Goal: Information Seeking & Learning: Learn about a topic

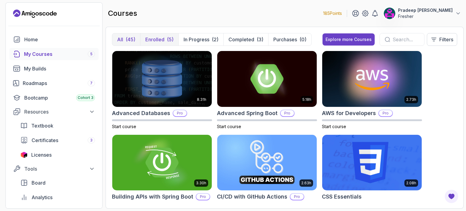
click at [155, 37] on p "Enrolled" at bounding box center [154, 39] width 19 height 7
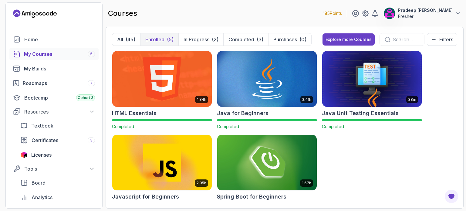
click at [187, 12] on div "courses 185 Points Pradeep Sai Lakshman Guniganti Fresher" at bounding box center [285, 13] width 358 height 22
click at [209, 8] on div "courses 185 Points Pradeep Sai Lakshman Guniganti Fresher" at bounding box center [285, 13] width 358 height 22
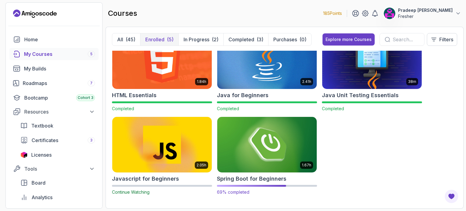
click at [283, 155] on img at bounding box center [267, 144] width 104 height 59
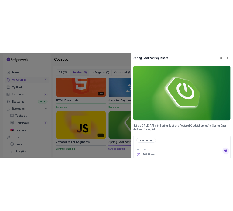
scroll to position [110, 0]
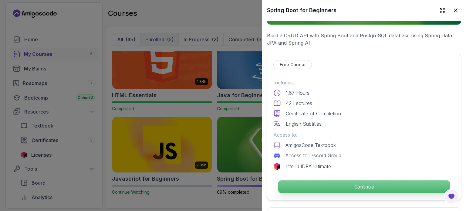
click at [322, 185] on p "Continue" at bounding box center [364, 186] width 172 height 13
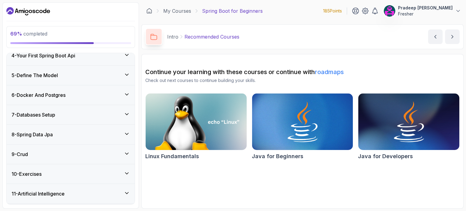
scroll to position [135, 0]
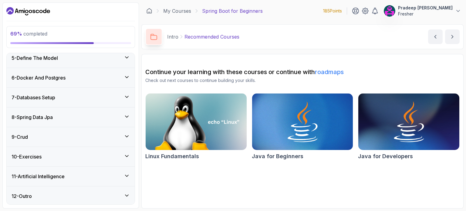
click at [99, 111] on div "8 - Spring Data Jpa" at bounding box center [71, 116] width 128 height 19
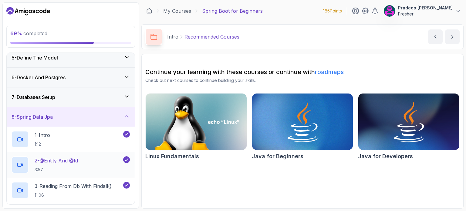
scroll to position [186, 0]
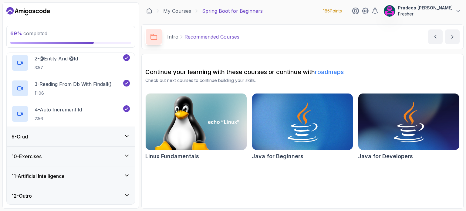
click at [95, 129] on div "9 - Crud" at bounding box center [71, 136] width 128 height 19
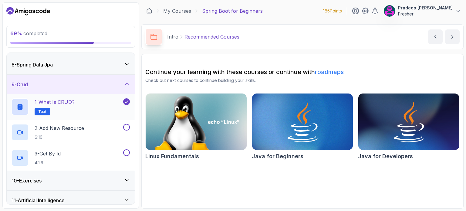
scroll to position [143, 0]
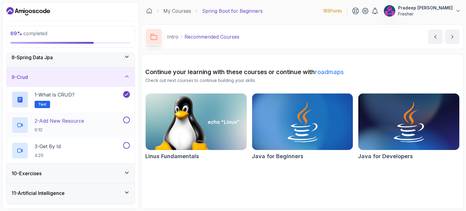
click at [99, 122] on div "2 - Add New Resource 6:10" at bounding box center [67, 124] width 110 height 17
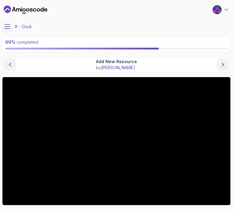
scroll to position [63, 0]
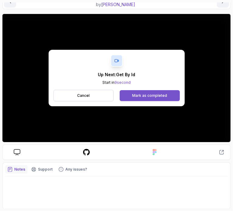
click at [143, 95] on div "Mark as completed" at bounding box center [149, 95] width 35 height 5
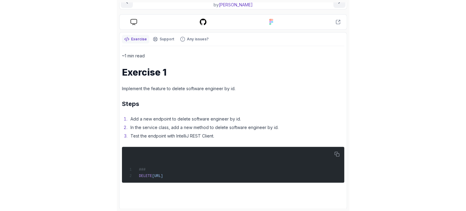
scroll to position [30, 0]
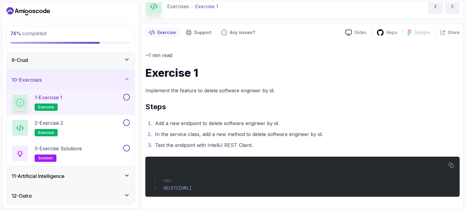
click at [127, 98] on button at bounding box center [126, 97] width 7 height 7
click at [90, 128] on div "2 - Exercise 2 exercise" at bounding box center [67, 127] width 110 height 17
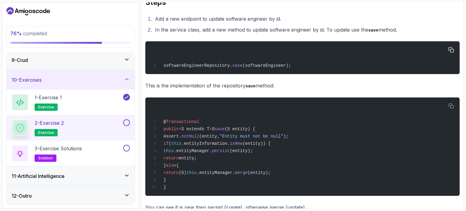
scroll to position [146, 0]
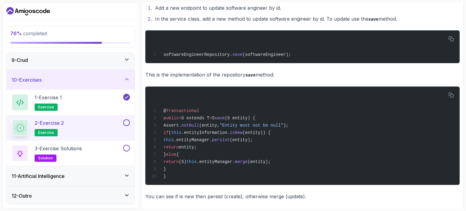
click at [125, 120] on button at bounding box center [126, 122] width 7 height 7
click at [108, 149] on div "3 - Exercise Solutions solution" at bounding box center [67, 153] width 110 height 17
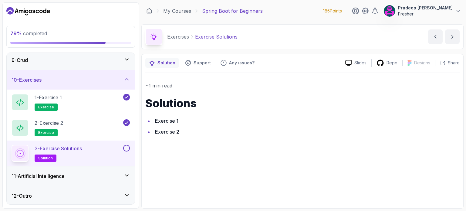
click at [168, 130] on link "Exercise 2" at bounding box center [167, 132] width 24 height 6
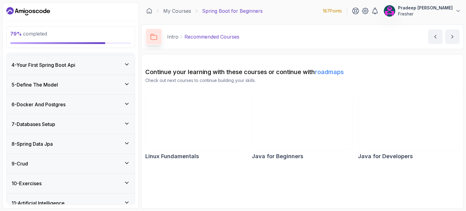
scroll to position [135, 0]
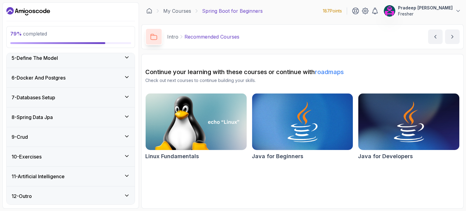
click at [91, 157] on div "10 - Exercises" at bounding box center [71, 156] width 118 height 7
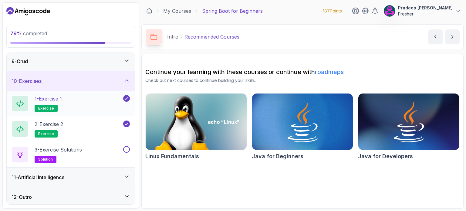
scroll to position [160, 0]
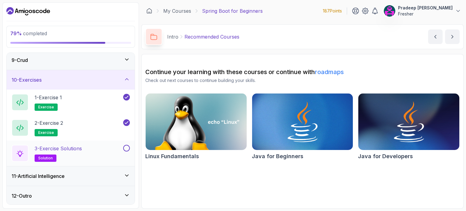
click at [125, 147] on button at bounding box center [126, 148] width 7 height 7
click at [95, 175] on div "11 - Artificial Intelligence" at bounding box center [71, 175] width 118 height 7
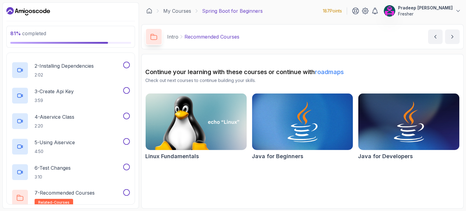
scroll to position [262, 0]
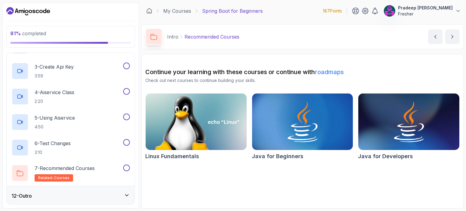
click at [90, 188] on div "12 - Outro" at bounding box center [71, 195] width 128 height 19
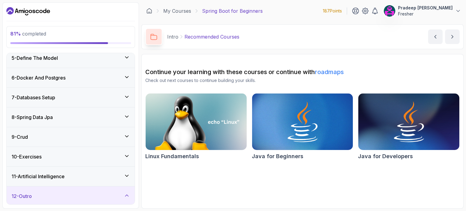
scroll to position [135, 0]
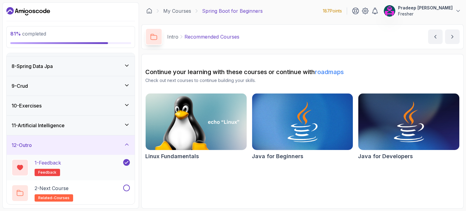
click at [82, 167] on div "1 - Feedback feedback" at bounding box center [67, 167] width 110 height 17
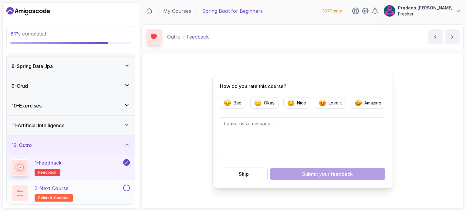
click at [86, 189] on div "2 - Next Course related-courses" at bounding box center [67, 192] width 110 height 17
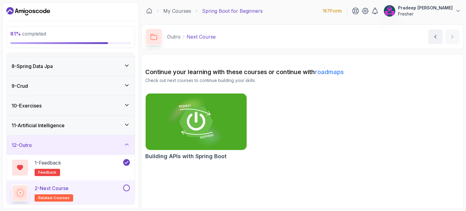
click at [127, 187] on button at bounding box center [126, 187] width 7 height 7
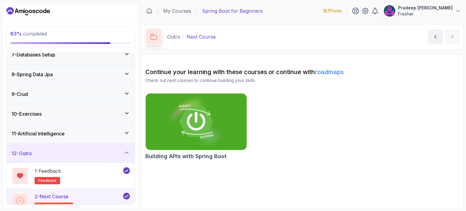
click at [98, 156] on div "12 - Outro" at bounding box center [71, 152] width 128 height 19
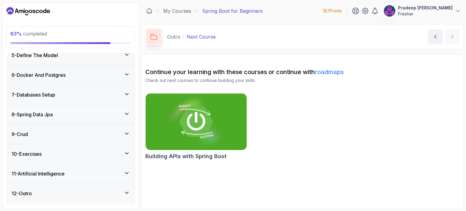
scroll to position [84, 0]
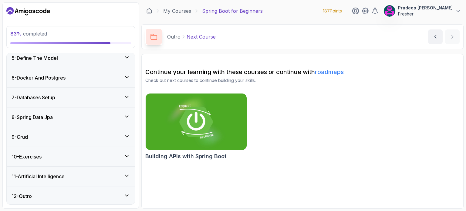
click at [94, 173] on div "11 - Artificial Intelligence" at bounding box center [71, 176] width 118 height 7
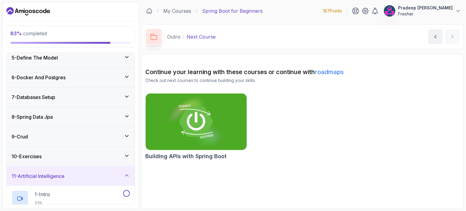
scroll to position [179, 0]
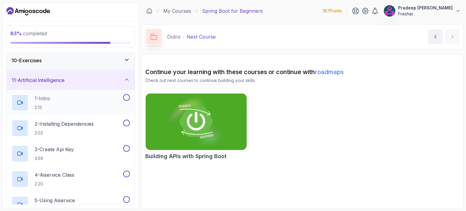
click at [97, 105] on div "1 - Intro 2:13" at bounding box center [67, 102] width 110 height 17
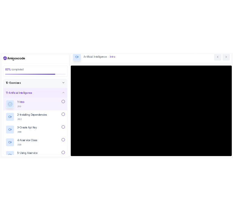
scroll to position [29, 0]
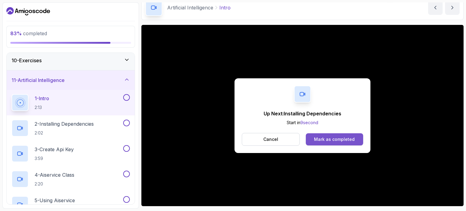
click at [331, 139] on div "Mark as completed" at bounding box center [334, 139] width 41 height 6
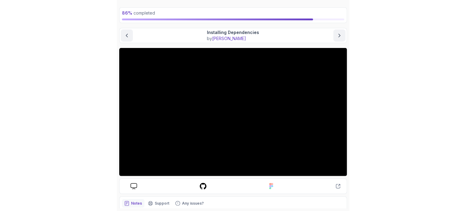
scroll to position [27, 0]
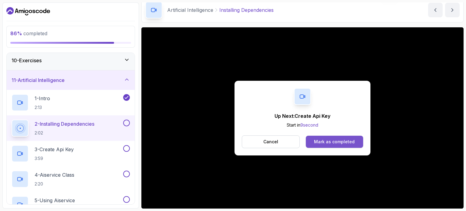
click at [342, 139] on div "Mark as completed" at bounding box center [334, 142] width 41 height 6
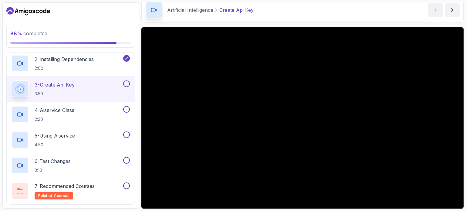
scroll to position [245, 0]
click at [127, 183] on button at bounding box center [126, 185] width 7 height 7
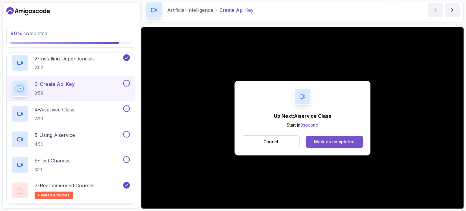
click at [315, 140] on div "Mark as completed" at bounding box center [334, 142] width 41 height 6
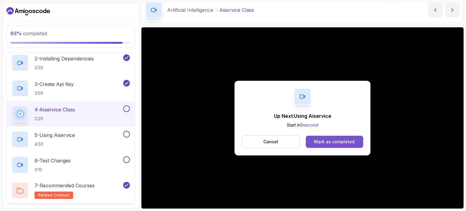
click at [331, 146] on button "Mark as completed" at bounding box center [334, 142] width 57 height 12
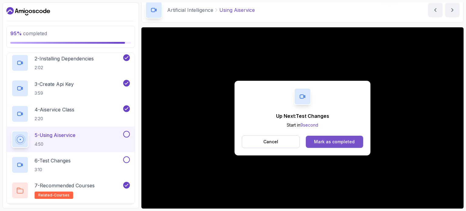
click at [346, 140] on div "Mark as completed" at bounding box center [334, 142] width 41 height 6
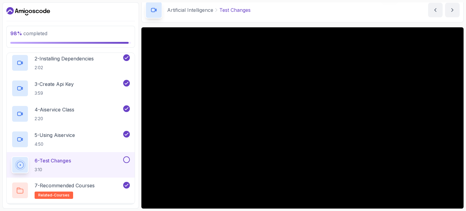
click at [127, 159] on button at bounding box center [126, 159] width 7 height 7
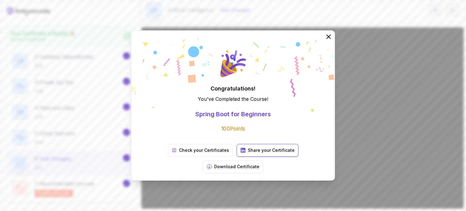
click at [236, 156] on link "Share your Certificate" at bounding box center [267, 150] width 62 height 13
click at [259, 163] on p "Download Certificate" at bounding box center [236, 166] width 45 height 6
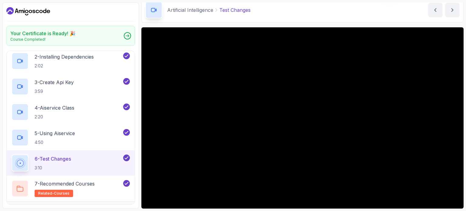
click at [42, 9] on icon "Dashboard" at bounding box center [28, 11] width 44 height 10
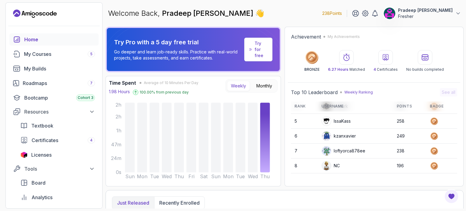
scroll to position [85, 0]
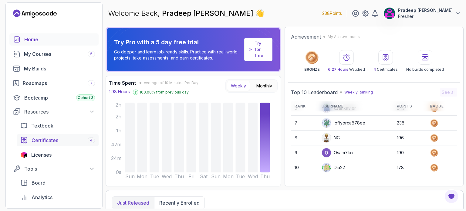
click at [67, 144] on link "Certificates 4" at bounding box center [58, 140] width 82 height 12
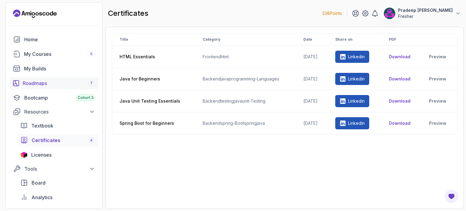
click at [65, 85] on div "Roadmaps 7" at bounding box center [59, 82] width 72 height 7
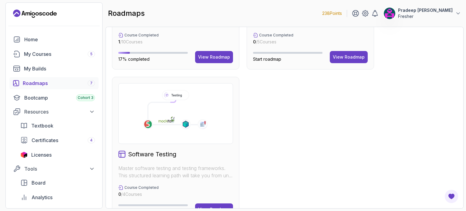
scroll to position [432, 0]
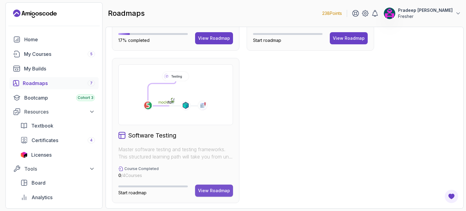
click at [204, 190] on div "View Roadmap" at bounding box center [214, 190] width 32 height 6
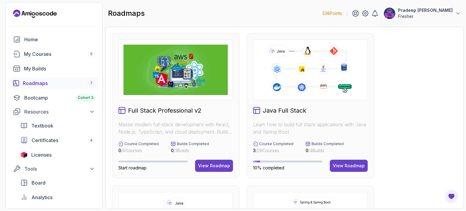
scroll to position [213, 0]
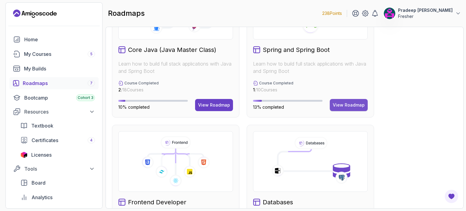
click at [353, 104] on div "View Roadmap" at bounding box center [349, 105] width 32 height 6
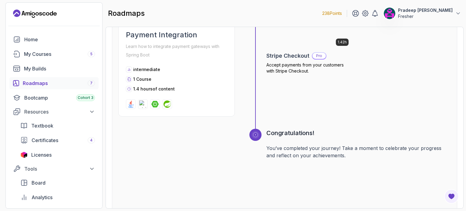
scroll to position [1098, 0]
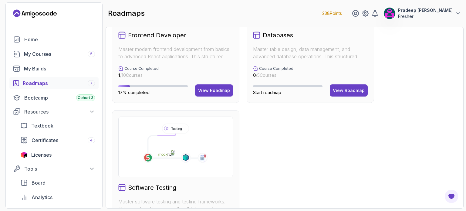
scroll to position [390, 0]
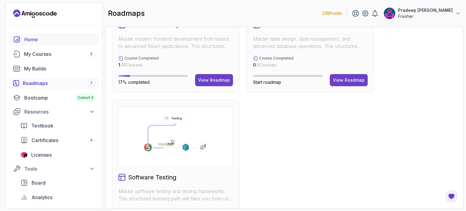
click at [47, 37] on div "Home" at bounding box center [59, 39] width 71 height 7
click at [47, 52] on div "My Courses 5" at bounding box center [59, 53] width 71 height 7
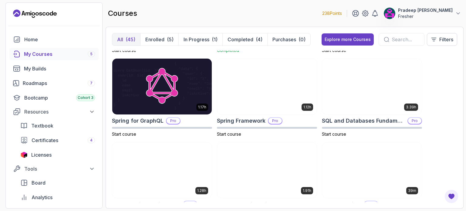
scroll to position [1104, 0]
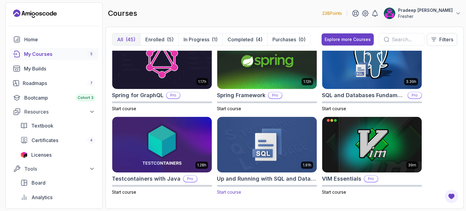
click at [300, 129] on img at bounding box center [267, 144] width 104 height 59
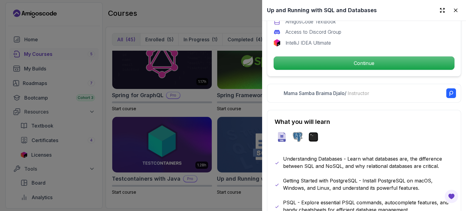
scroll to position [228, 0]
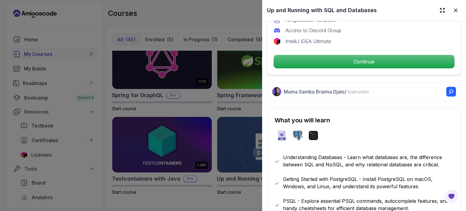
click at [213, 101] on div at bounding box center [233, 105] width 466 height 211
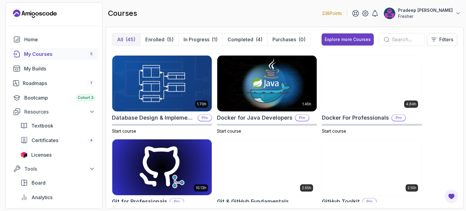
scroll to position [77, 0]
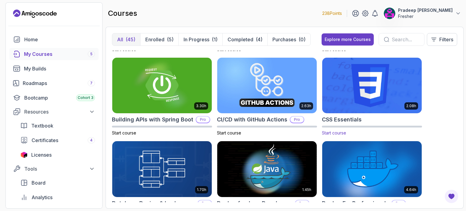
click at [398, 92] on img at bounding box center [372, 85] width 104 height 59
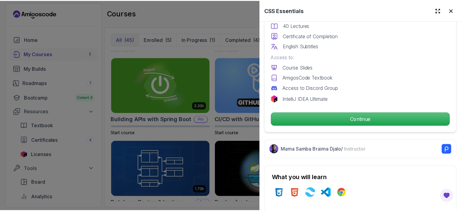
scroll to position [188, 0]
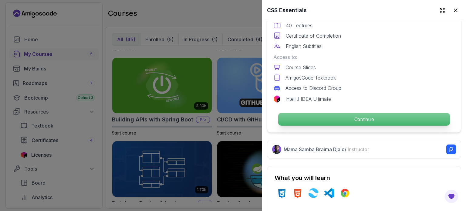
click at [370, 113] on p "Continue" at bounding box center [364, 119] width 172 height 13
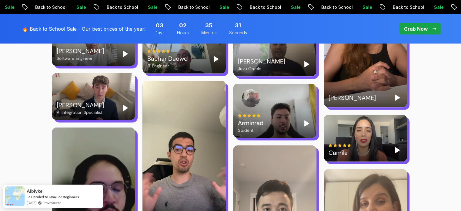
scroll to position [1190, 0]
